Goal: Use online tool/utility: Utilize a website feature to perform a specific function

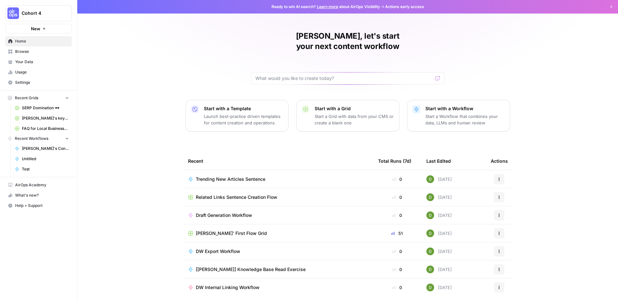
click at [247, 113] on p "Launch best-practice driven templates for content creation and operations" at bounding box center [243, 119] width 79 height 13
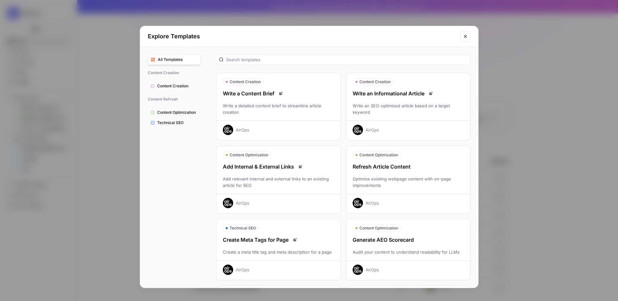
click at [319, 112] on div "Write a detailed content brief to streamline article creation" at bounding box center [278, 108] width 124 height 13
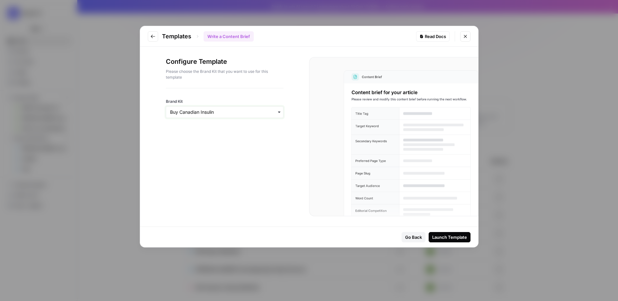
click at [275, 114] on input "Brand Kit" at bounding box center [224, 112] width 109 height 6
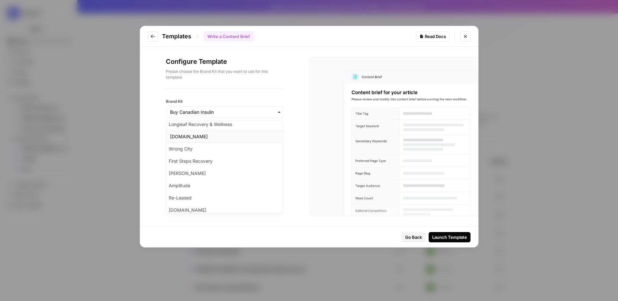
click at [205, 139] on div "[DOMAIN_NAME]" at bounding box center [224, 136] width 117 height 12
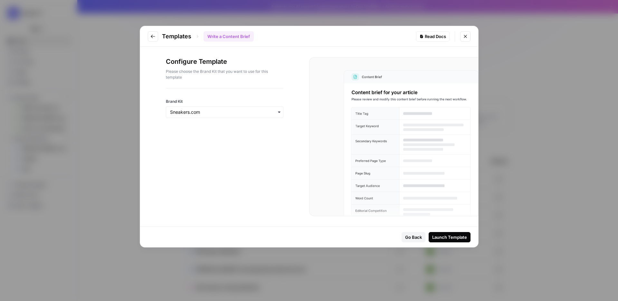
click at [459, 236] on div "Launch Template" at bounding box center [449, 237] width 35 height 6
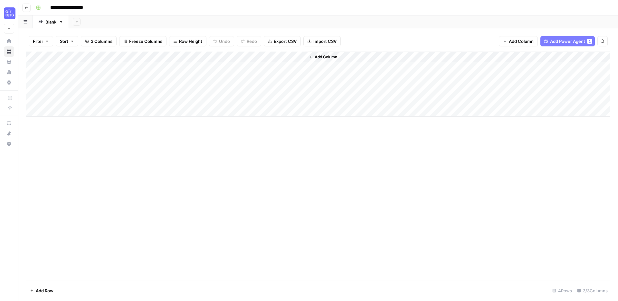
drag, startPoint x: 94, startPoint y: 79, endPoint x: 94, endPoint y: 101, distance: 22.5
click at [94, 101] on div "Add Column" at bounding box center [318, 84] width 584 height 65
click at [102, 68] on div "Add Column" at bounding box center [318, 84] width 584 height 65
type textarea "**********"
click at [139, 68] on div "Add Column" at bounding box center [318, 84] width 584 height 65
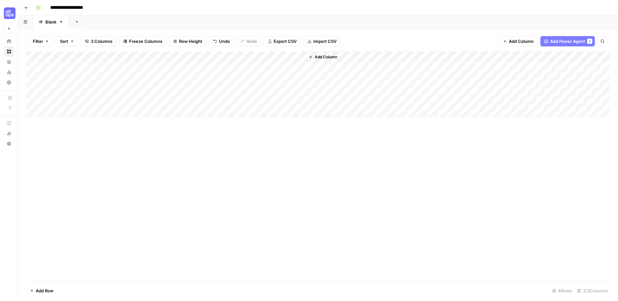
click at [70, 76] on div "Add Column" at bounding box center [318, 84] width 584 height 65
click at [87, 79] on textarea "**********" at bounding box center [92, 78] width 112 height 9
type textarea "**********"
click at [144, 77] on div "Add Column" at bounding box center [318, 84] width 584 height 65
click at [210, 68] on div "Add Column" at bounding box center [318, 84] width 584 height 65
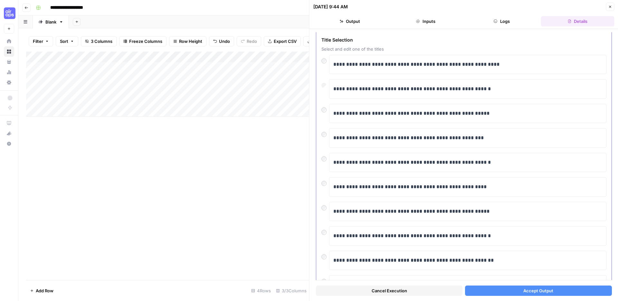
scroll to position [59, 0]
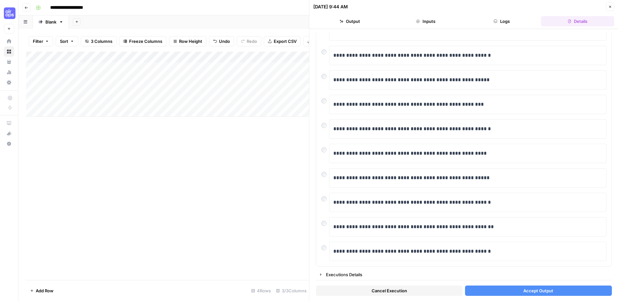
click at [507, 288] on button "Accept Output" at bounding box center [538, 290] width 147 height 10
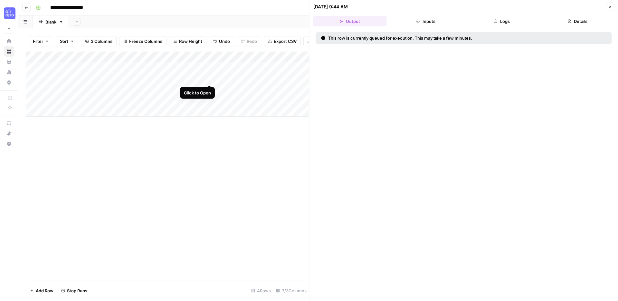
click at [209, 78] on div "Add Column" at bounding box center [167, 84] width 283 height 65
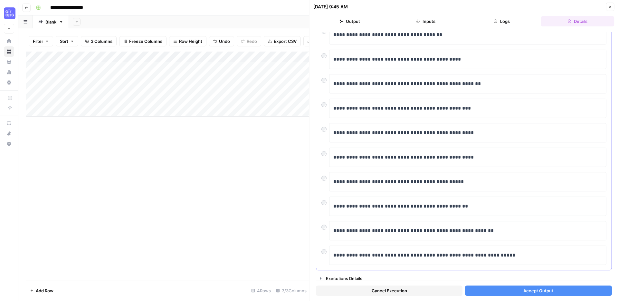
scroll to position [59, 0]
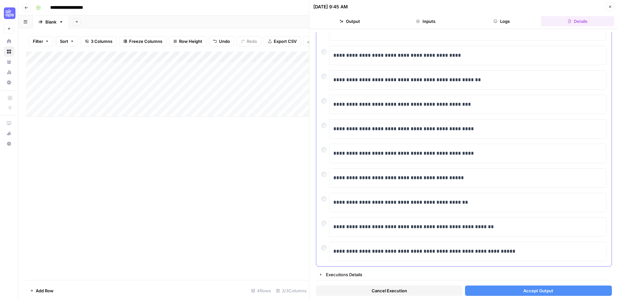
click at [328, 82] on div "**********" at bounding box center [463, 79] width 285 height 19
drag, startPoint x: 370, startPoint y: 129, endPoint x: 347, endPoint y: 130, distance: 23.5
click at [347, 130] on p "**********" at bounding box center [467, 129] width 269 height 8
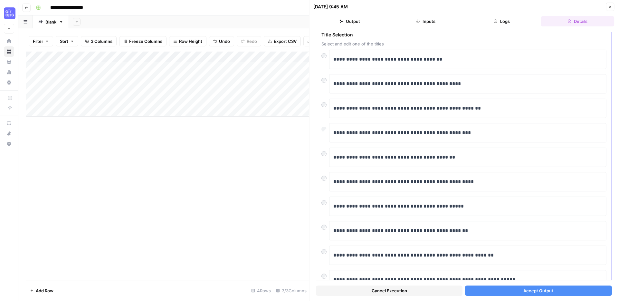
scroll to position [23, 0]
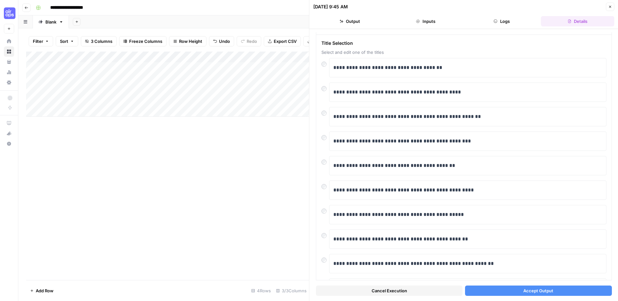
click at [539, 289] on span "Accept Output" at bounding box center [538, 290] width 30 height 6
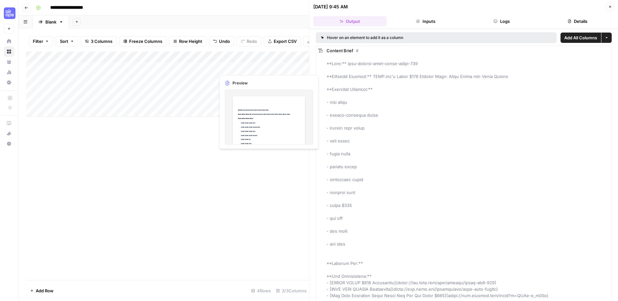
click at [257, 66] on div "Add Column" at bounding box center [167, 84] width 283 height 65
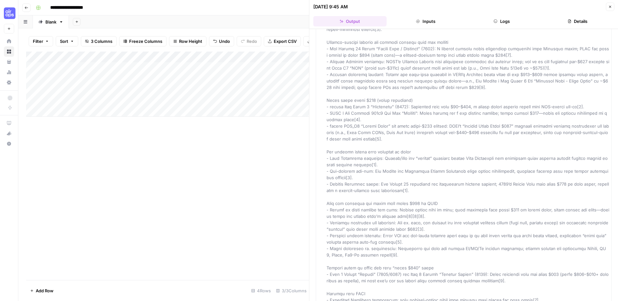
scroll to position [4232, 0]
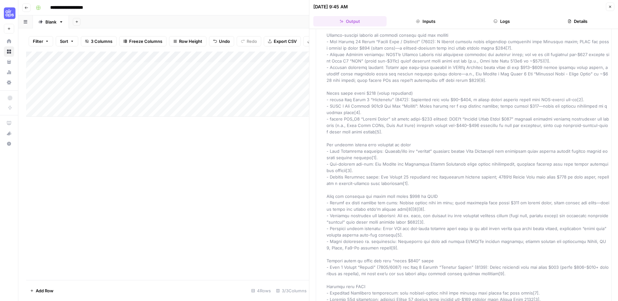
click at [275, 160] on div "Add Column" at bounding box center [167, 166] width 283 height 228
click at [608, 8] on icon "button" at bounding box center [610, 7] width 4 height 4
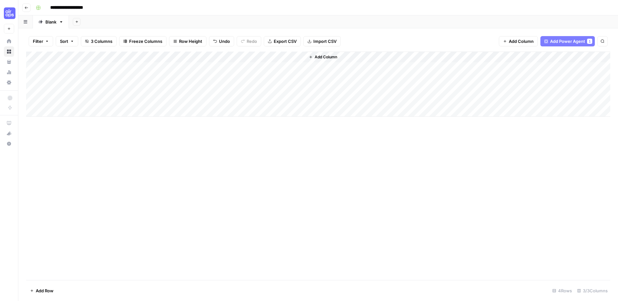
click at [202, 57] on div "Add Column" at bounding box center [318, 84] width 584 height 65
click at [306, 135] on div "Add Column" at bounding box center [318, 166] width 584 height 228
click at [566, 44] on span "Add Power Agent" at bounding box center [567, 41] width 35 height 6
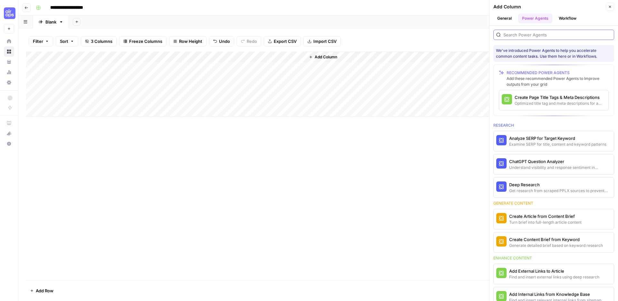
click at [547, 35] on input "search" at bounding box center [557, 35] width 108 height 6
type input "r"
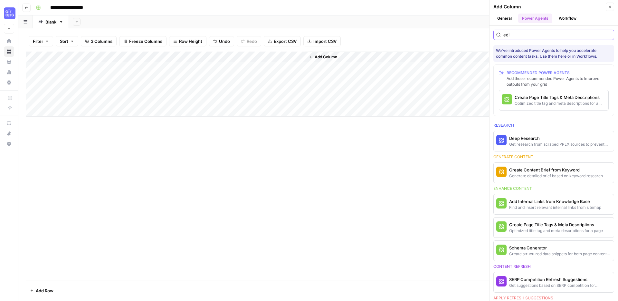
type input "edit"
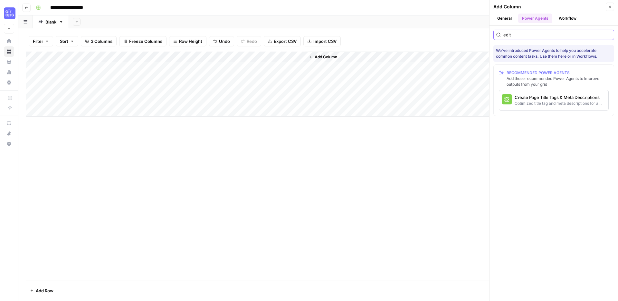
click at [608, 37] on input "edit" at bounding box center [557, 35] width 108 height 6
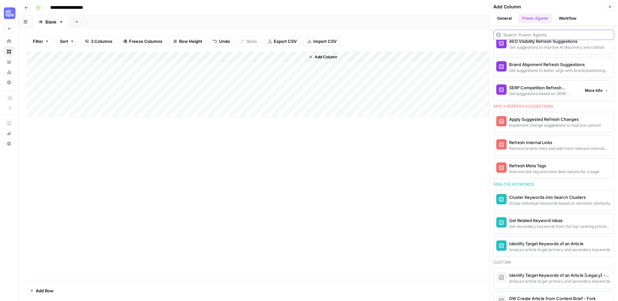
scroll to position [433, 0]
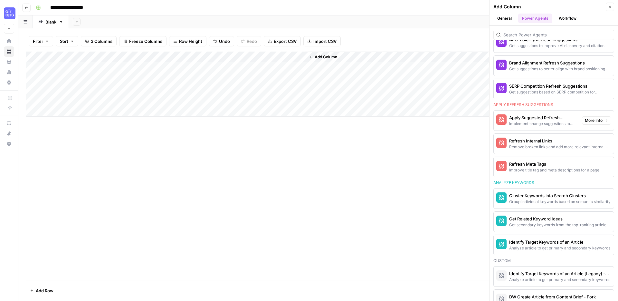
click at [590, 120] on span "More Info" at bounding box center [594, 121] width 18 height 6
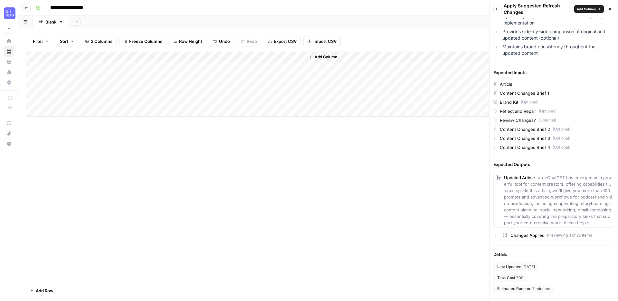
scroll to position [157, 0]
